Goal: Task Accomplishment & Management: Manage account settings

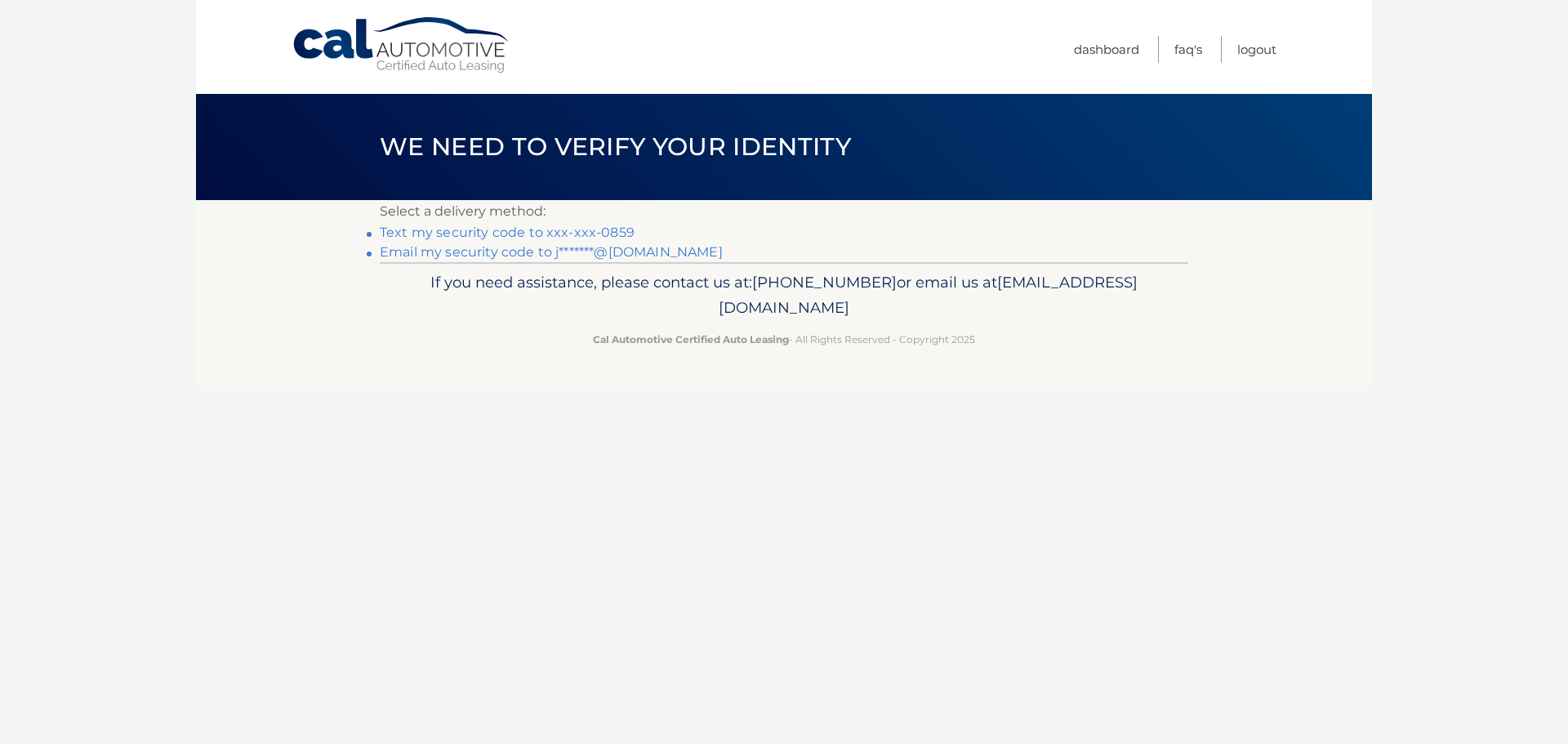
click at [588, 229] on link "Text my security code to xxx-xxx-0859" at bounding box center [507, 232] width 254 height 16
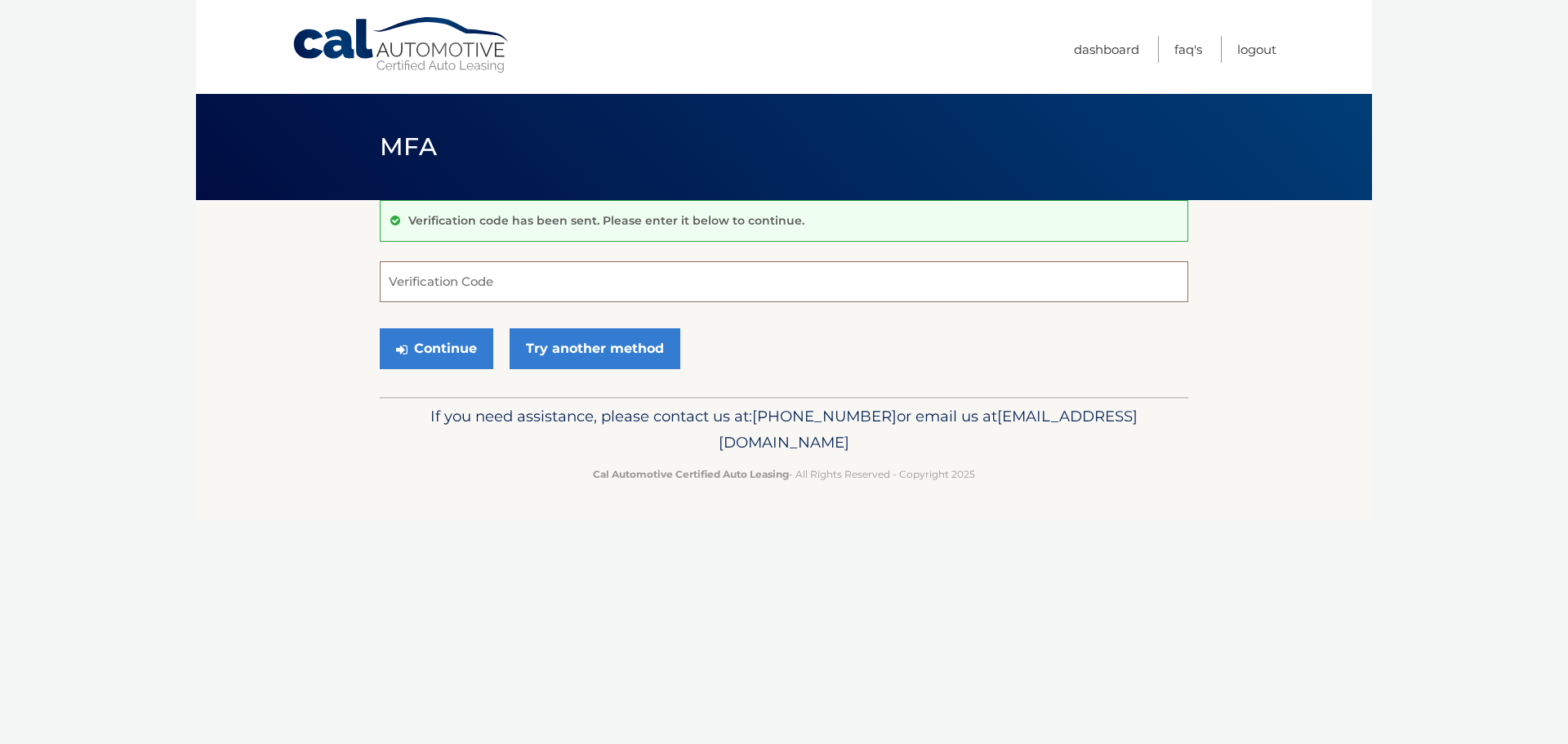
click at [521, 282] on input "Verification Code" at bounding box center [784, 281] width 809 height 41
type input "051173"
click at [453, 346] on button "Continue" at bounding box center [437, 348] width 114 height 41
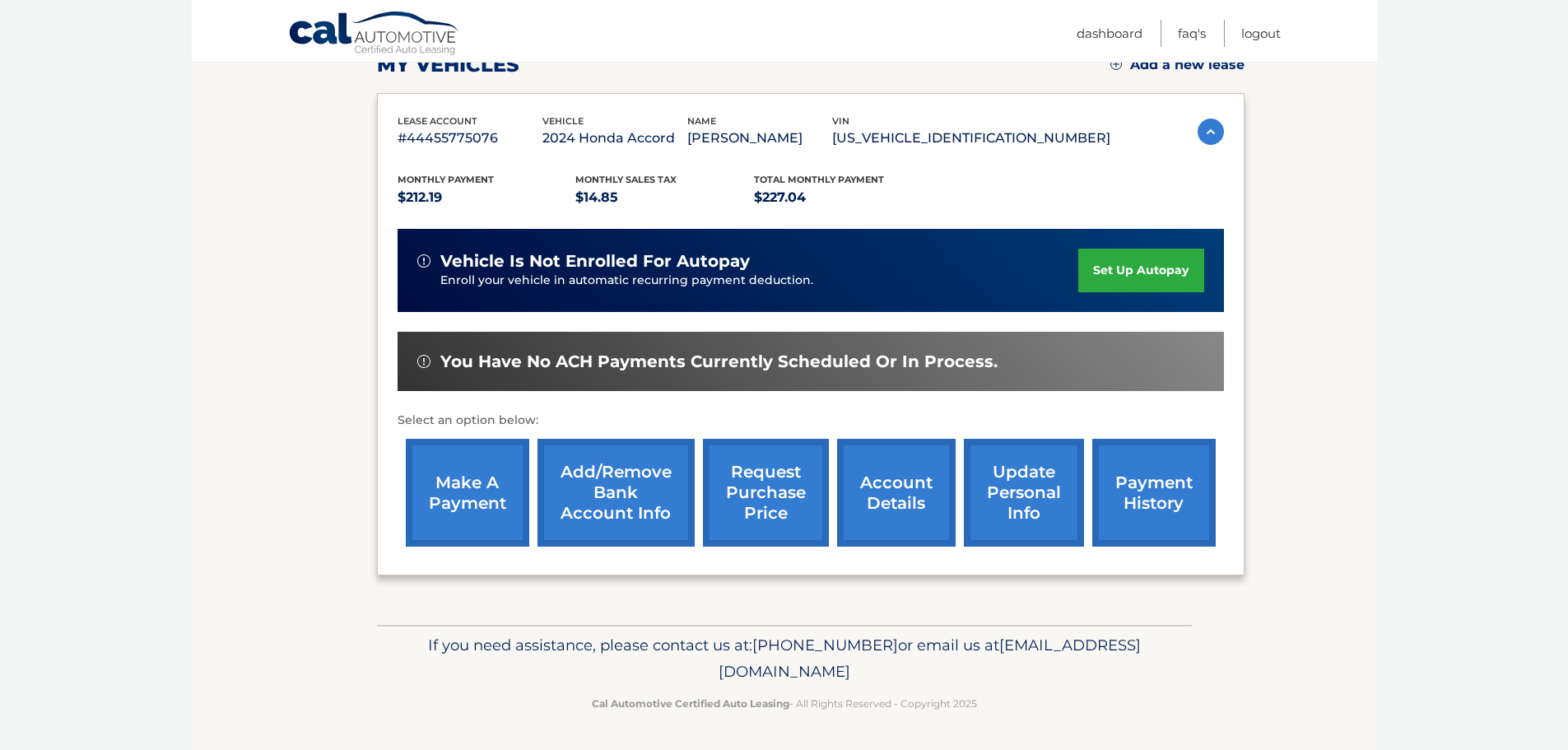
scroll to position [165, 0]
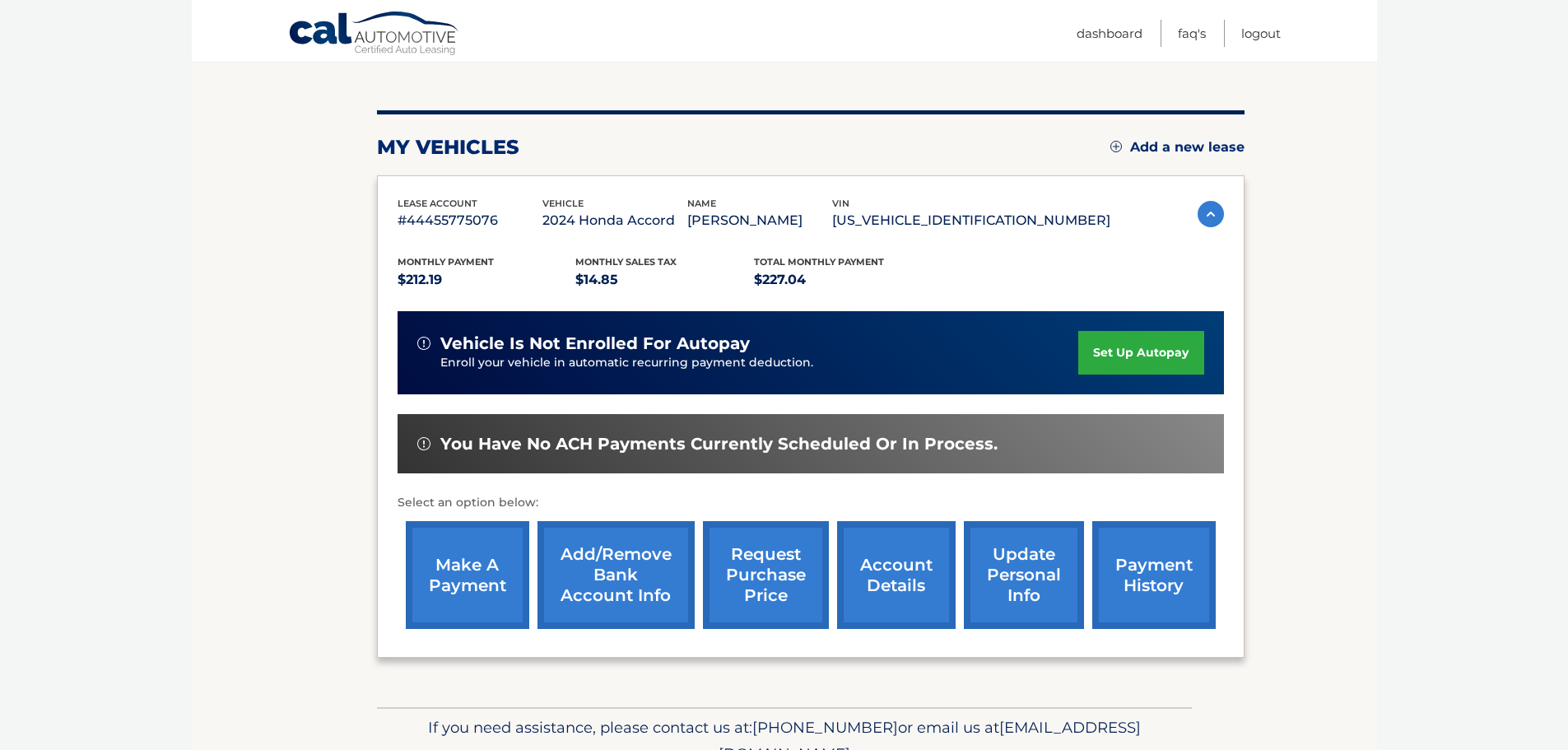
click at [458, 563] on link "make a payment" at bounding box center [467, 575] width 123 height 108
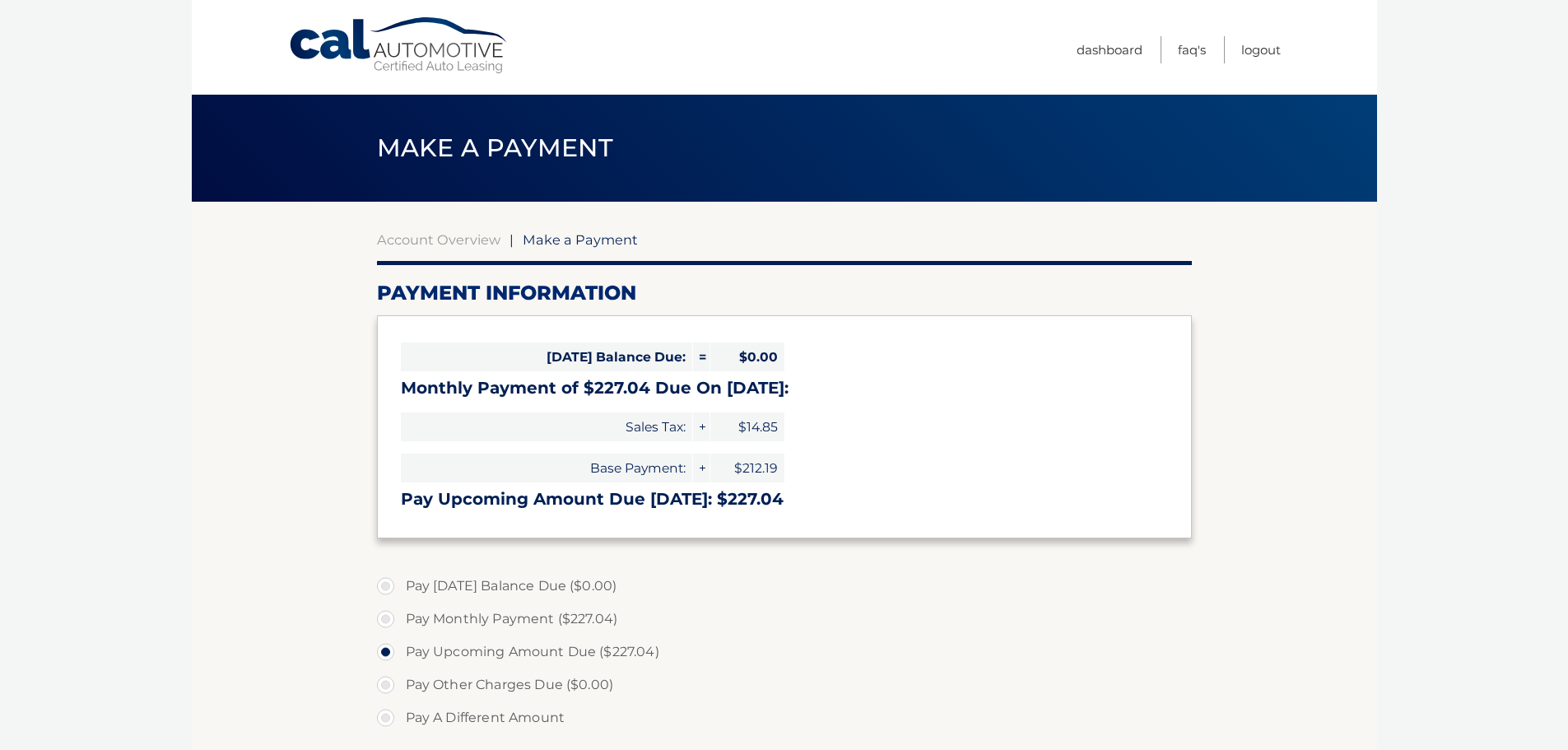
select select "MDZiODk3MWQtZmMyZi00ZTQ5LTljY2YtNmM4MmRiOWI0YWJk"
